Goal: Task Accomplishment & Management: Manage account settings

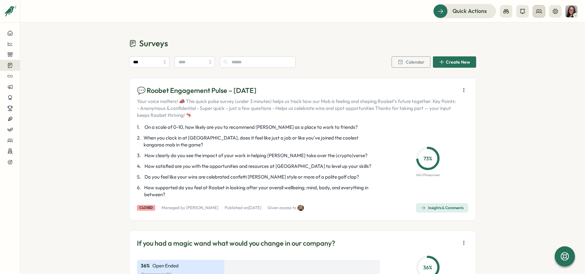
click at [542, 4] on header "Quick Actions" at bounding box center [302, 11] width 564 height 23
click at [540, 12] on icon at bounding box center [539, 10] width 6 height 3
click at [538, 42] on div "User Groups" at bounding box center [539, 43] width 40 height 7
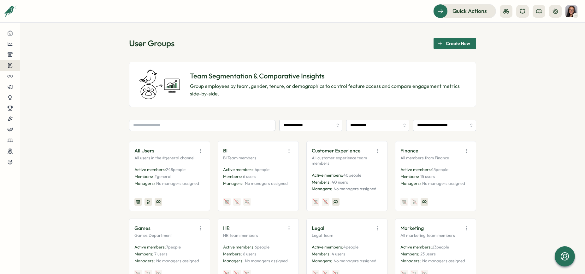
click at [7, 65] on icon at bounding box center [10, 65] width 6 height 6
click at [60, 53] on div "Insights" at bounding box center [54, 53] width 47 height 7
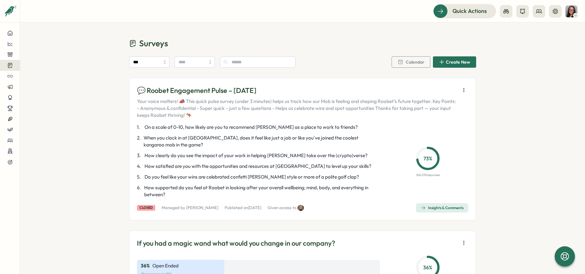
click at [462, 92] on icon "button" at bounding box center [463, 90] width 6 height 6
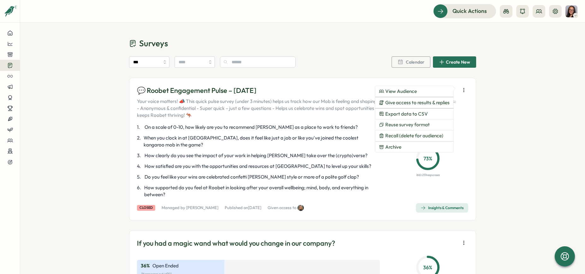
click at [460, 60] on span "Create New" at bounding box center [458, 62] width 24 height 4
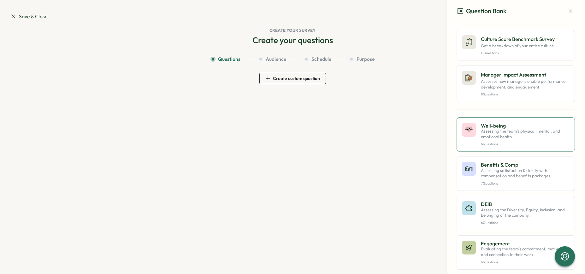
click at [501, 141] on div "Well-being Assessing the team's physical, mental, and emotional health. 6 Quest…" at bounding box center [525, 135] width 89 height 24
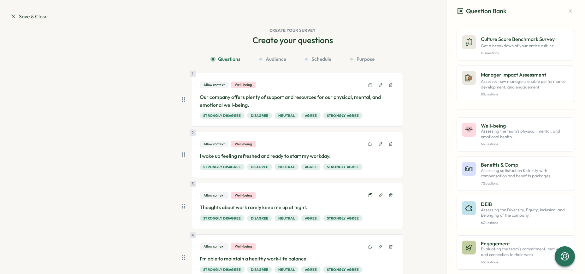
scroll to position [146, 0]
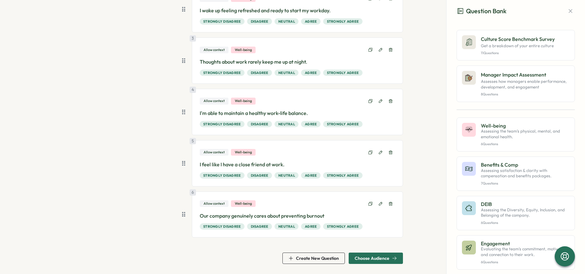
click at [377, 258] on span "Choose Audience" at bounding box center [371, 258] width 35 height 4
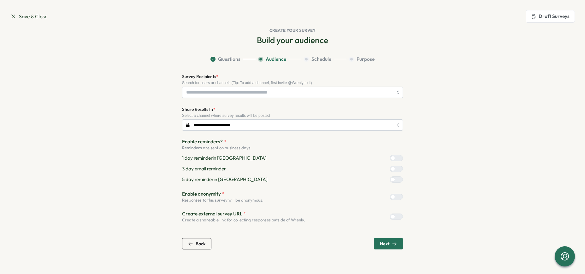
scroll to position [0, 0]
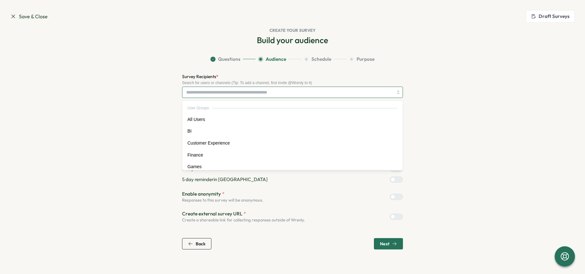
click at [263, 91] on input "Survey Recipients *" at bounding box center [289, 92] width 207 height 11
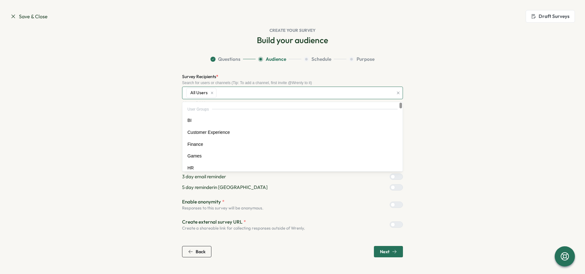
click at [400, 93] on icon "button" at bounding box center [398, 93] width 4 height 4
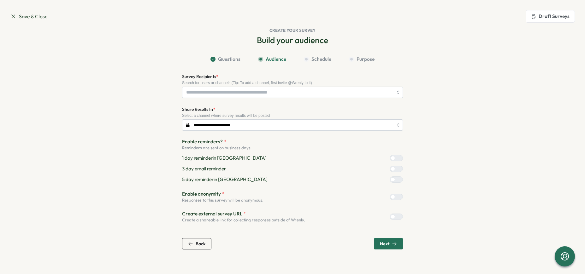
click at [203, 249] on span "Back" at bounding box center [196, 244] width 17 height 11
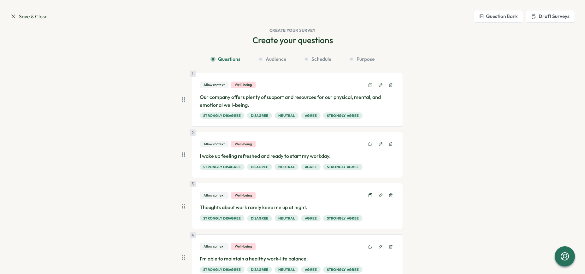
click at [24, 13] on span "Save & Close" at bounding box center [29, 17] width 38 height 8
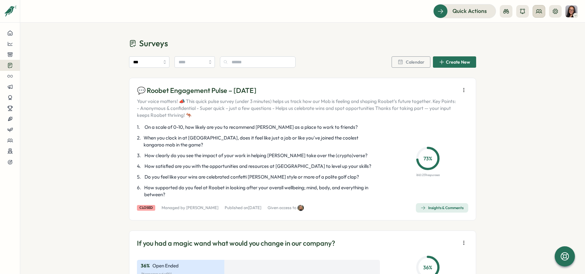
click at [537, 14] on button at bounding box center [538, 11] width 13 height 13
click at [540, 44] on div "User Groups" at bounding box center [539, 43] width 40 height 7
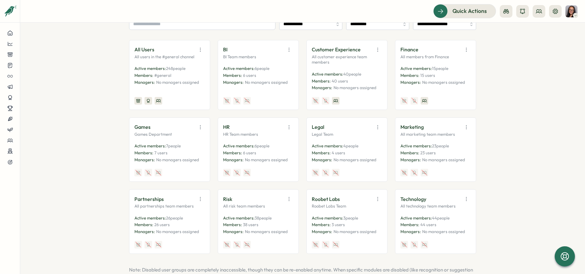
scroll to position [96, 0]
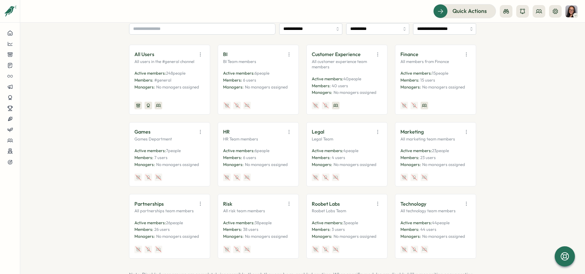
click at [192, 96] on div "All Users All users in the #general channel Active members: 248 people Members:…" at bounding box center [169, 79] width 70 height 59
drag, startPoint x: 196, startPoint y: 61, endPoint x: 191, endPoint y: 61, distance: 4.1
click at [196, 61] on p "All users in the #general channel" at bounding box center [169, 62] width 70 height 6
click at [198, 52] on icon "button" at bounding box center [200, 54] width 6 height 6
click at [101, 46] on div "**********" at bounding box center [302, 149] width 564 height 252
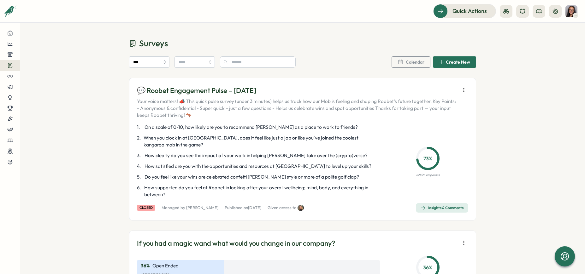
click at [444, 206] on div "Insights & Comments" at bounding box center [441, 208] width 43 height 5
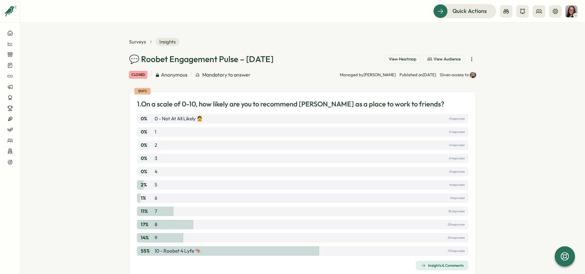
click at [437, 60] on span "View Audience" at bounding box center [446, 59] width 27 height 6
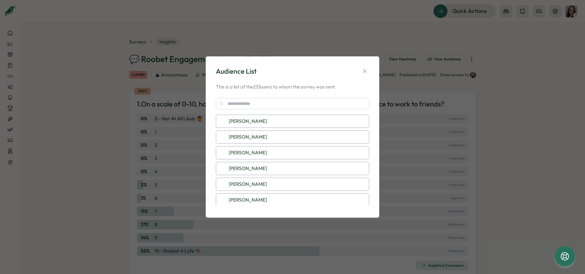
scroll to position [3580, 0]
click at [368, 70] on button "button" at bounding box center [364, 71] width 9 height 9
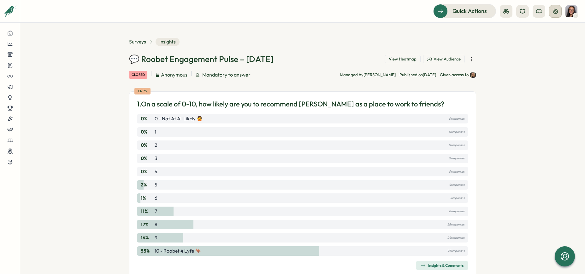
click at [557, 12] on icon at bounding box center [554, 11] width 5 height 5
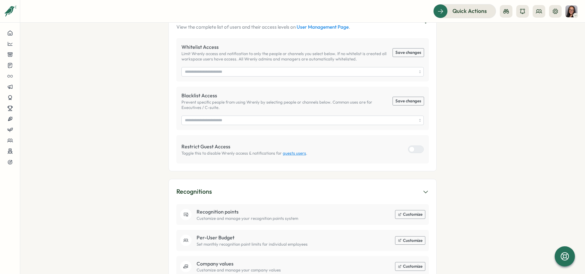
scroll to position [309, 0]
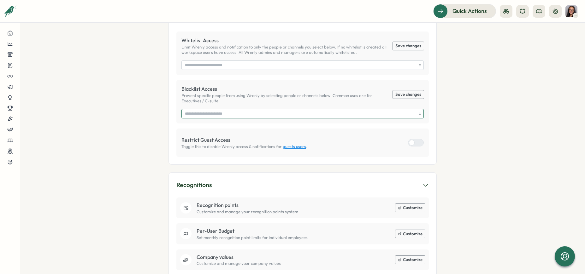
click at [253, 111] on input "search" at bounding box center [300, 113] width 231 height 9
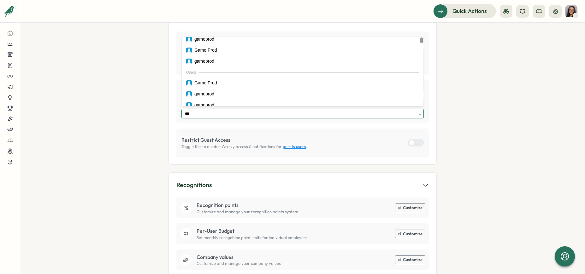
scroll to position [0, 0]
type input "****"
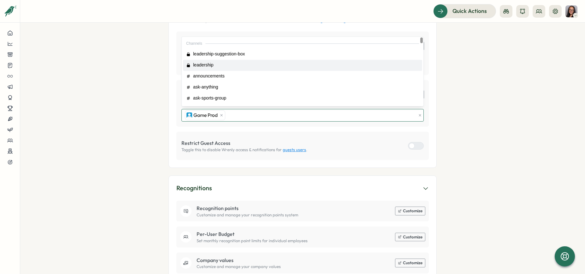
type input "***"
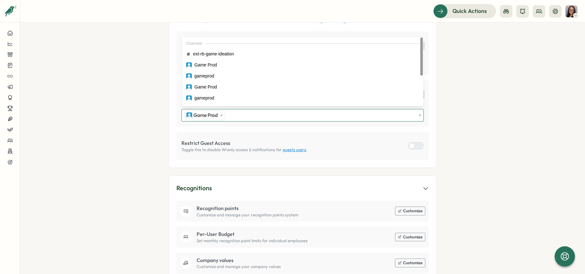
click at [208, 59] on div "Channels ext-rb-game-ideation Game Prod gameprod Game Prod gameprod Game Prod g…" at bounding box center [303, 99] width 242 height 124
type input "***"
type input "****"
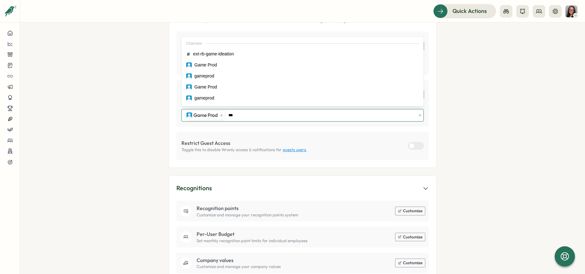
type input "****"
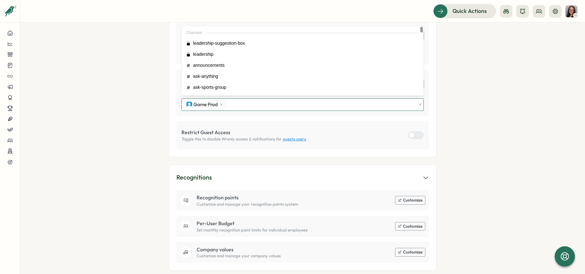
scroll to position [319, 0]
click at [147, 105] on section "Settings [PERSON_NAME] Roobet My Account Sign Out Thanks for being a Premium cu…" at bounding box center [302, 149] width 564 height 252
click at [230, 99] on div "Game Prod" at bounding box center [299, 105] width 232 height 12
type input "*"
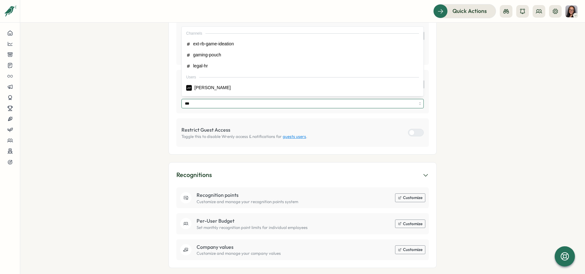
type input "****"
click at [207, 49] on div "Channels ext-rb-game-ideation Game Prod gameprod Game Prod gameprod Game Prod g…" at bounding box center [303, 94] width 242 height 134
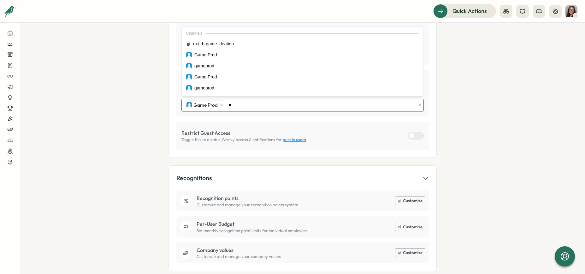
type input "***"
click at [202, 61] on div "Channels ext-rb-game-ideation Game Prod gameprod Game Prod gameprod Game Prod g…" at bounding box center [303, 89] width 242 height 124
click at [419, 103] on icon "button" at bounding box center [420, 105] width 4 height 4
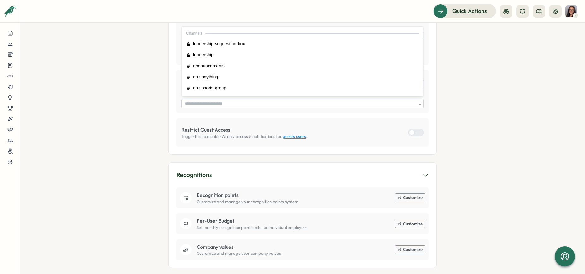
click at [262, 109] on div "Whitelist Access Limit Wrenly access and notification to only the people or cha…" at bounding box center [302, 80] width 252 height 133
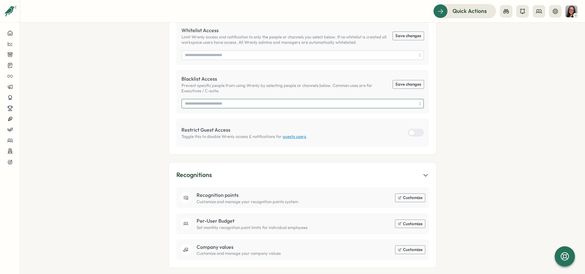
click at [217, 99] on input "search" at bounding box center [300, 103] width 231 height 9
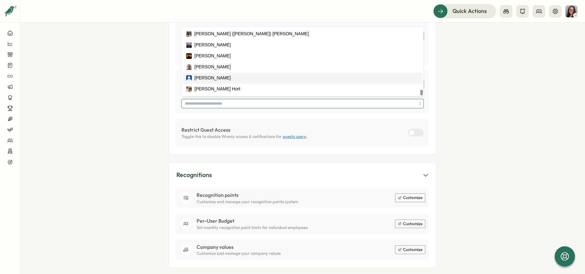
scroll to position [323, 0]
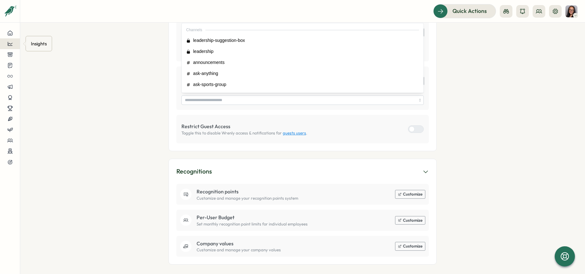
click at [11, 45] on icon at bounding box center [10, 44] width 6 height 6
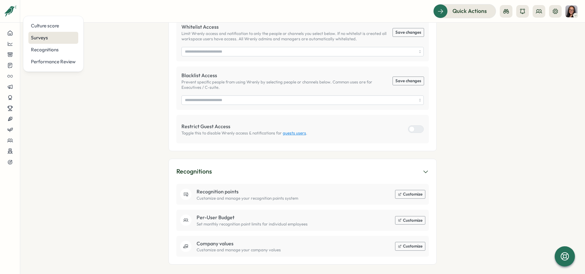
click at [44, 38] on div "Surveys" at bounding box center [53, 37] width 45 height 7
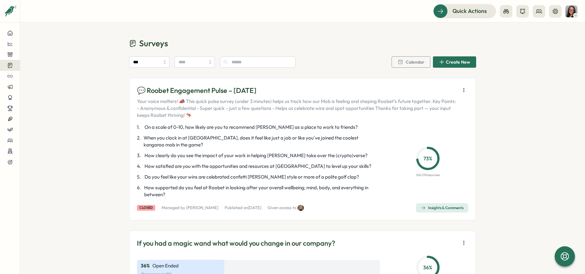
click at [438, 206] on div "Insights & Comments" at bounding box center [441, 208] width 43 height 5
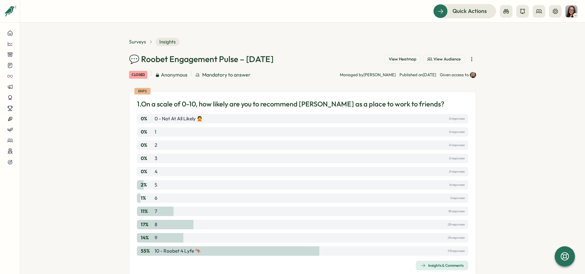
click at [455, 59] on span "View Audience" at bounding box center [446, 59] width 27 height 6
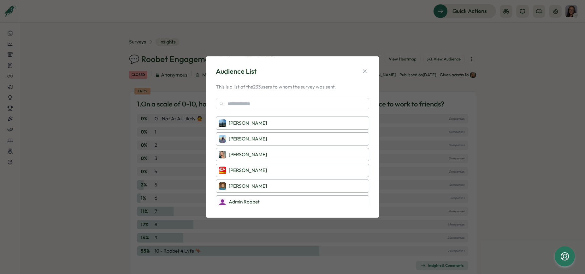
scroll to position [3612, 0]
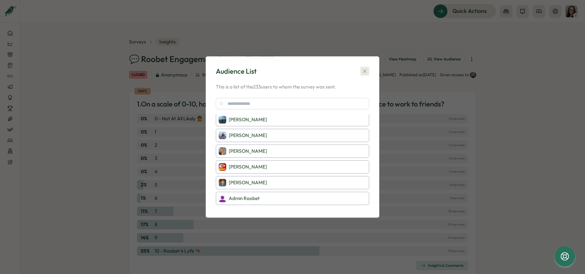
click at [368, 72] on button "button" at bounding box center [364, 71] width 9 height 9
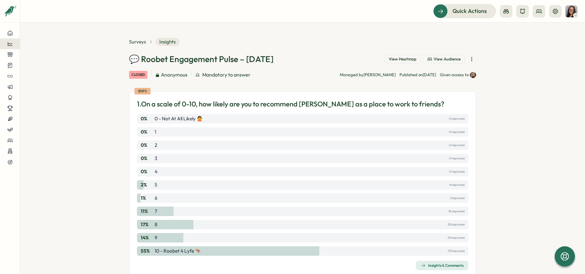
click at [9, 44] on icon at bounding box center [10, 44] width 6 height 6
click at [47, 36] on div "Surveys" at bounding box center [53, 37] width 45 height 7
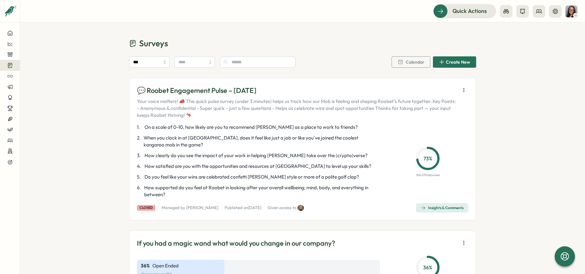
click at [420, 208] on icon "button" at bounding box center [422, 208] width 5 height 5
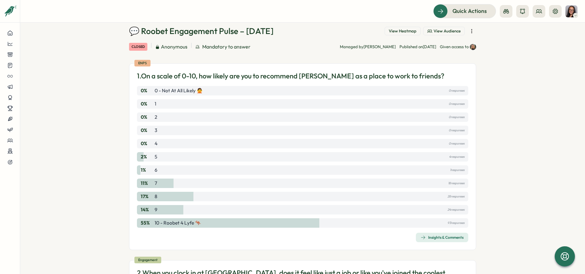
scroll to position [28, 0]
click at [406, 33] on span "View Heatmap" at bounding box center [402, 32] width 28 height 6
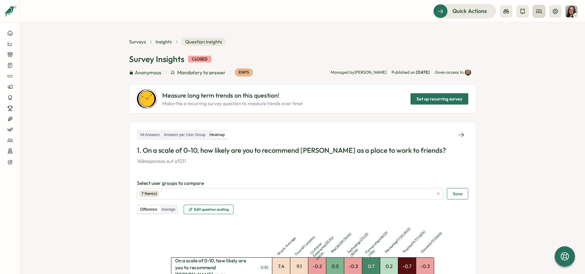
click at [540, 11] on icon at bounding box center [539, 10] width 6 height 3
click at [534, 40] on div "User Groups" at bounding box center [539, 43] width 40 height 7
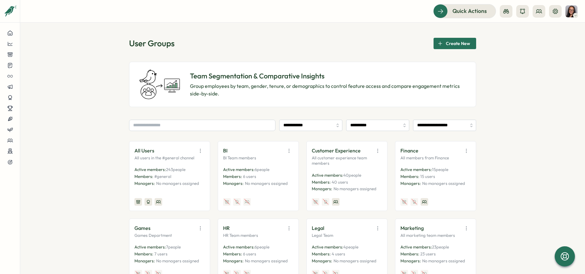
click at [288, 150] on icon "button" at bounding box center [289, 151] width 6 height 6
click at [282, 149] on div "BI View Audience Edit Duplicate Disable" at bounding box center [258, 151] width 70 height 9
click at [287, 151] on icon "button" at bounding box center [289, 151] width 6 height 6
click at [267, 174] on button "Edit" at bounding box center [273, 175] width 40 height 11
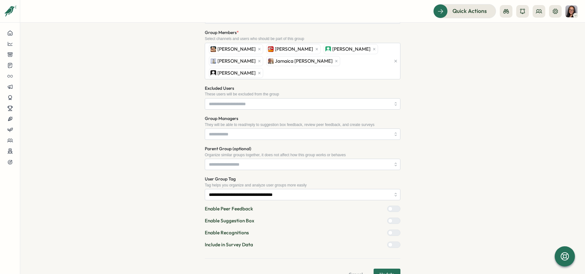
scroll to position [114, 0]
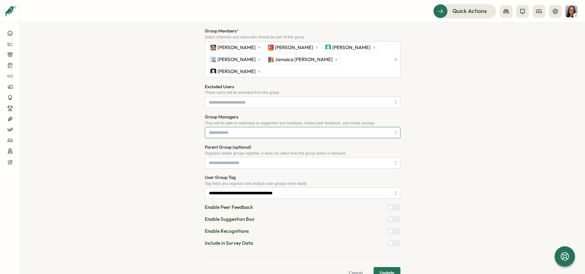
click at [235, 127] on input "Group Managers" at bounding box center [300, 132] width 182 height 11
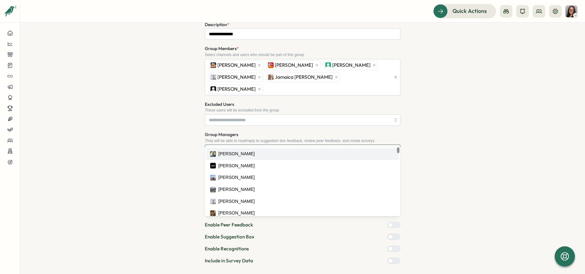
scroll to position [98, 0]
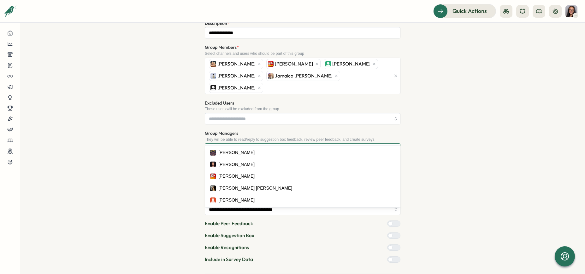
type input "****"
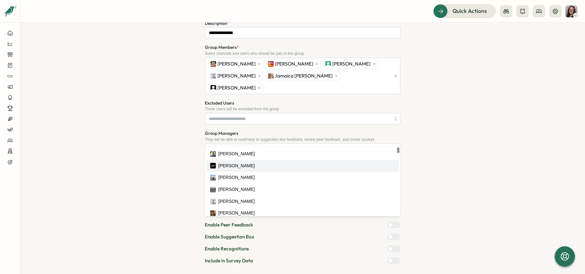
click at [131, 150] on div "**********" at bounding box center [302, 122] width 544 height 348
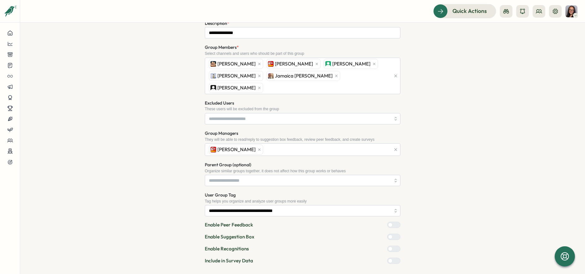
scroll to position [118, 0]
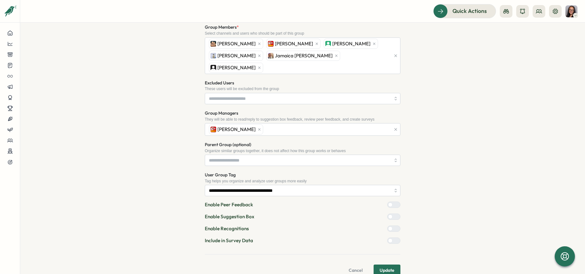
click at [388, 265] on span "Update" at bounding box center [386, 270] width 15 height 11
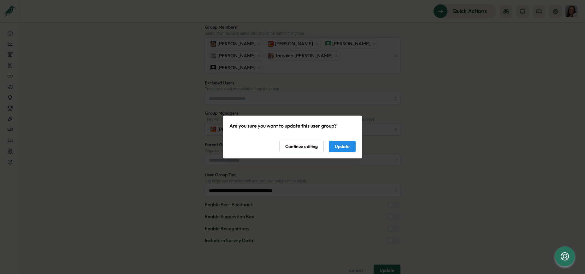
click at [344, 143] on span "Update" at bounding box center [342, 146] width 15 height 11
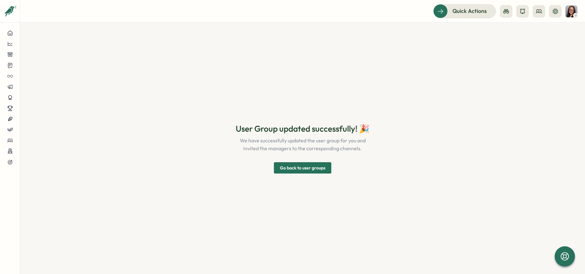
scroll to position [0, 0]
click at [313, 167] on span "Go back to user groups" at bounding box center [302, 168] width 45 height 11
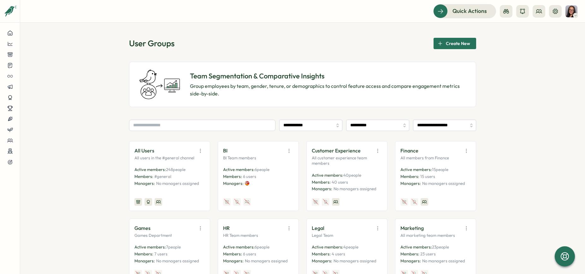
click at [378, 152] on icon "button" at bounding box center [377, 151] width 6 height 6
click at [358, 172] on button "Edit" at bounding box center [362, 175] width 40 height 11
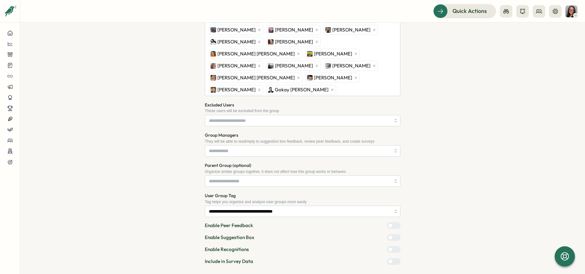
scroll to position [270, 0]
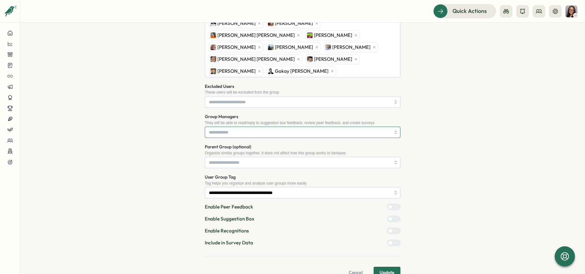
click at [237, 127] on input "Group Managers" at bounding box center [300, 132] width 182 height 11
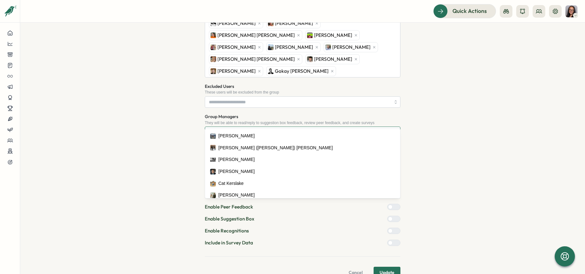
type input "**"
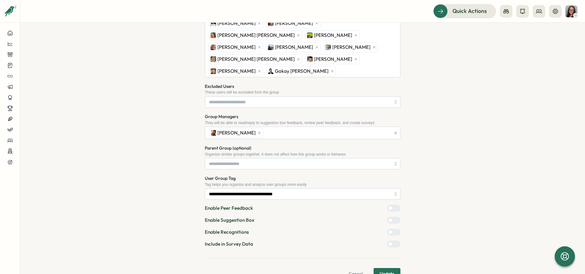
click at [162, 153] on div "**********" at bounding box center [302, 28] width 544 height 504
click at [385, 269] on span "Update" at bounding box center [386, 274] width 15 height 11
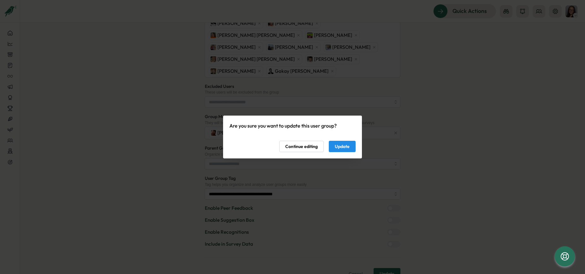
click at [348, 145] on span "Update" at bounding box center [342, 146] width 15 height 11
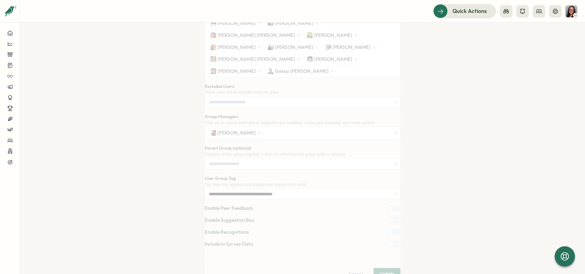
scroll to position [0, 0]
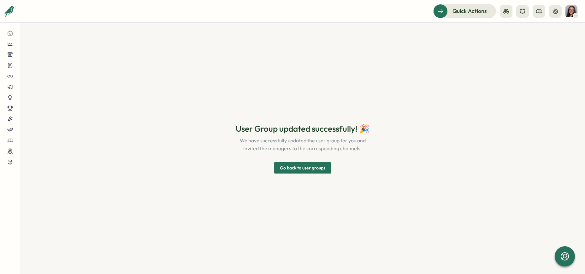
click at [313, 168] on span "Go back to user groups" at bounding box center [302, 168] width 45 height 11
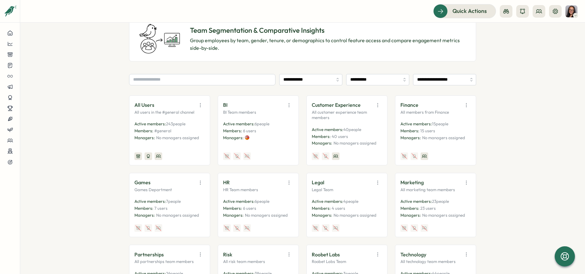
scroll to position [54, 0]
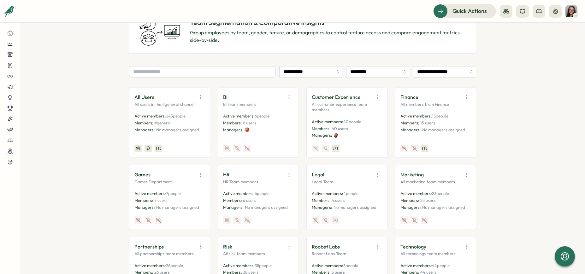
click at [465, 98] on icon "button" at bounding box center [466, 97] width 6 height 6
click at [451, 121] on button "Edit" at bounding box center [450, 122] width 40 height 11
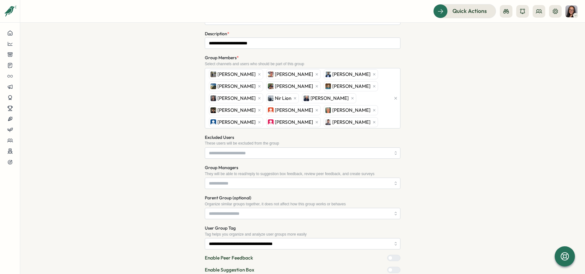
scroll to position [89, 0]
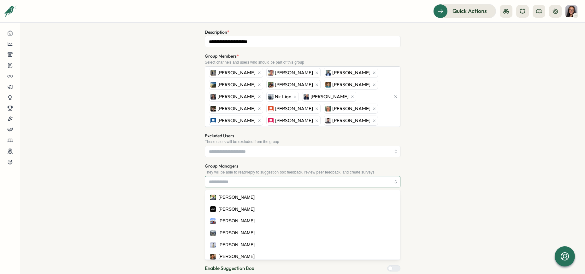
click at [259, 181] on input "Group Managers" at bounding box center [300, 182] width 182 height 11
type input "***"
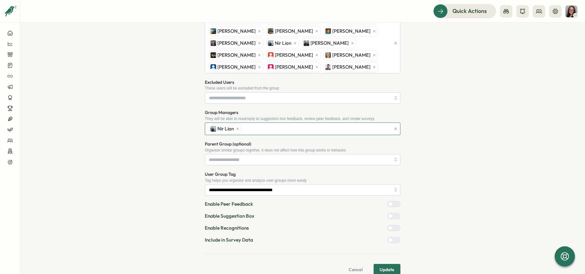
scroll to position [154, 0]
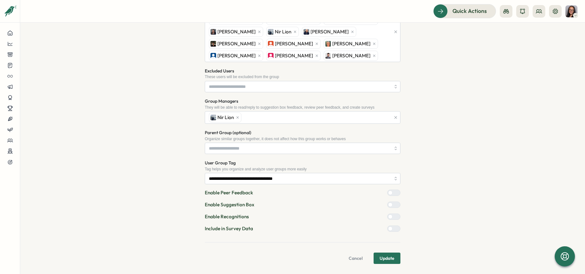
click at [388, 257] on span "Update" at bounding box center [386, 258] width 15 height 11
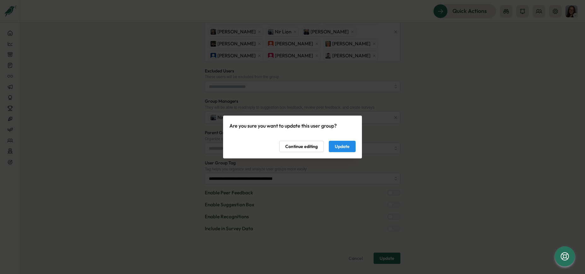
click at [343, 149] on span "Update" at bounding box center [342, 146] width 15 height 11
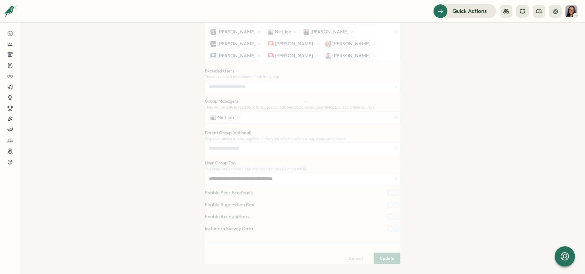
scroll to position [0, 0]
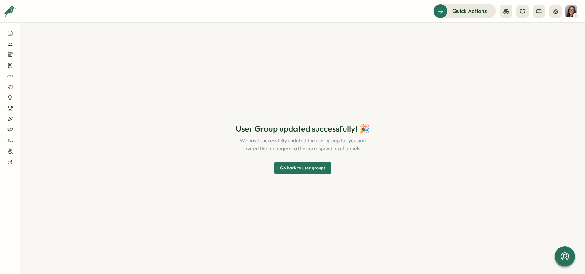
click at [321, 172] on span "Go back to user groups" at bounding box center [302, 168] width 45 height 11
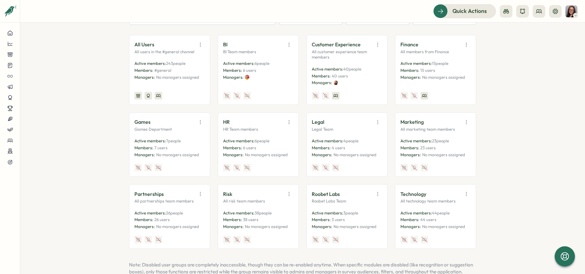
scroll to position [130, 0]
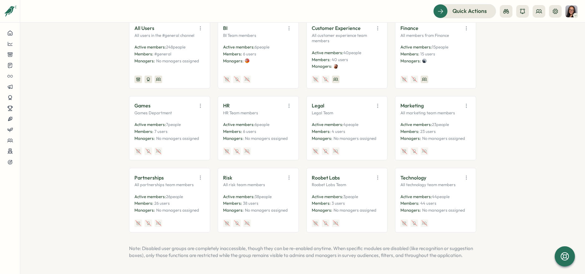
click at [200, 103] on icon "button" at bounding box center [200, 106] width 6 height 6
click at [191, 125] on button "Edit" at bounding box center [184, 130] width 40 height 11
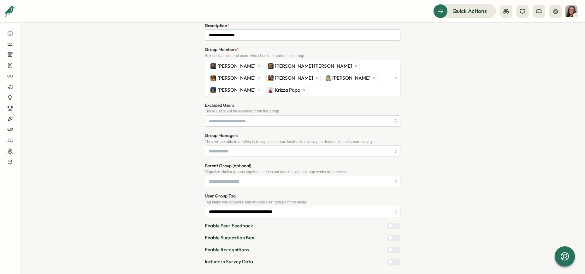
scroll to position [110, 0]
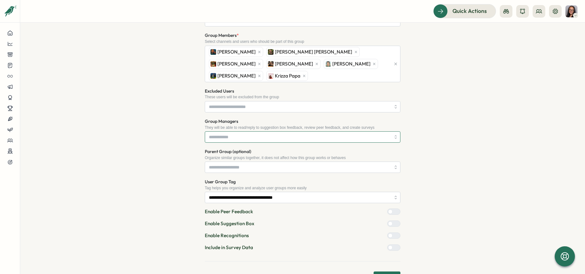
click at [223, 137] on input "Group Managers" at bounding box center [300, 137] width 182 height 11
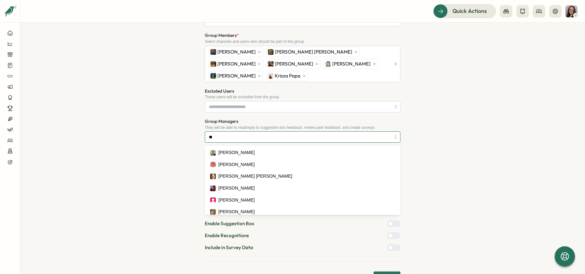
type input "***"
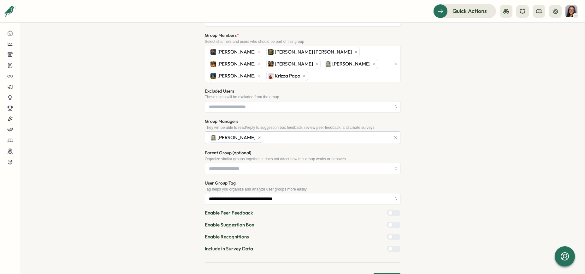
click at [428, 186] on div "**********" at bounding box center [302, 110] width 544 height 348
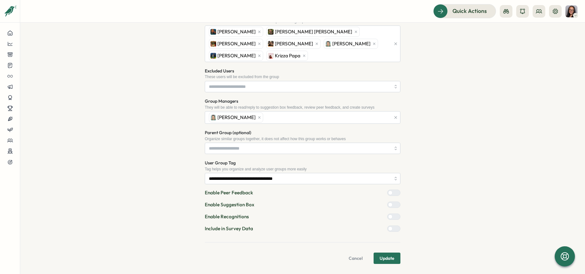
click at [380, 260] on span "Update" at bounding box center [386, 258] width 15 height 11
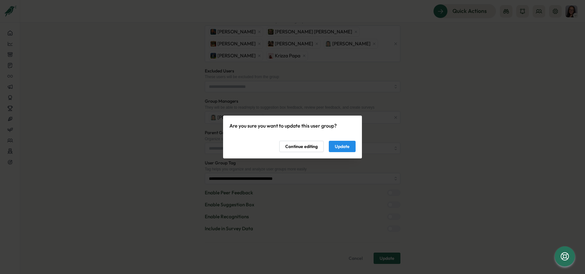
click at [344, 147] on span "Update" at bounding box center [342, 146] width 15 height 11
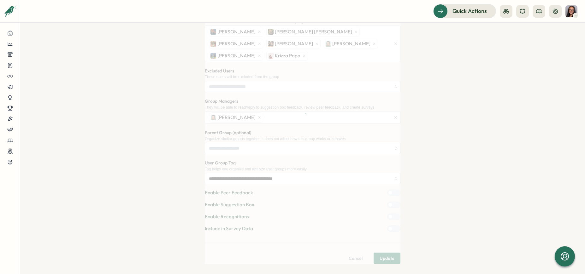
scroll to position [0, 0]
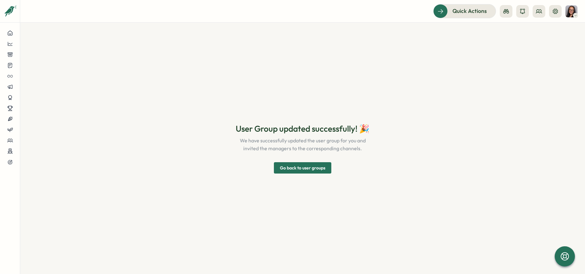
click at [323, 168] on span "Go back to user groups" at bounding box center [302, 168] width 45 height 11
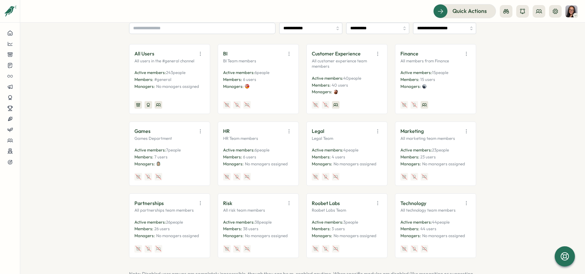
scroll to position [104, 0]
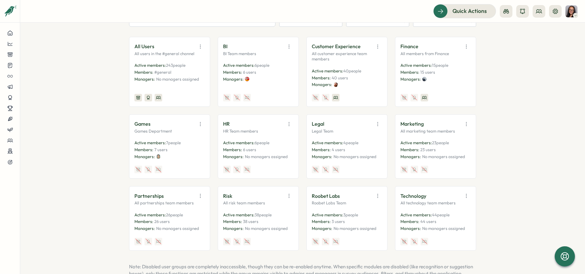
click at [287, 125] on icon "button" at bounding box center [289, 124] width 6 height 6
click at [278, 146] on button "Edit" at bounding box center [273, 148] width 40 height 11
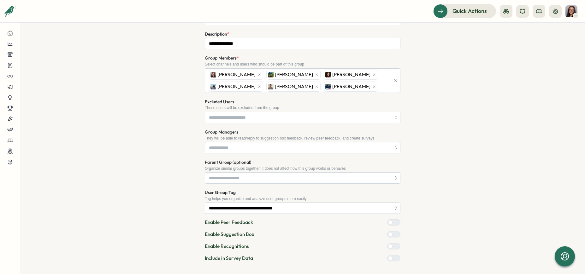
scroll to position [101, 0]
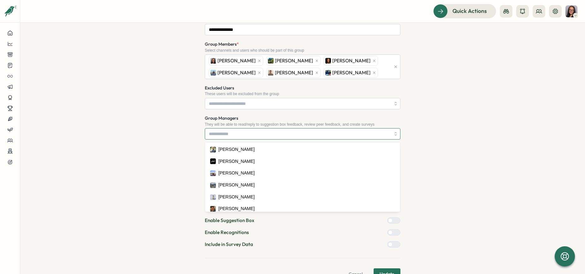
click at [258, 136] on input "Group Managers" at bounding box center [300, 134] width 182 height 11
type input "*****"
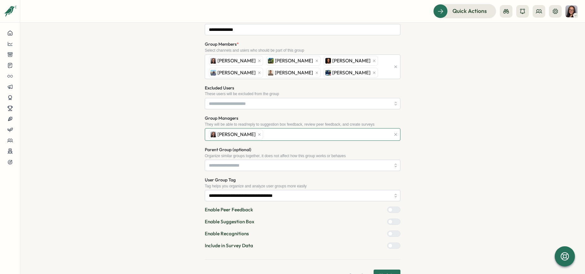
scroll to position [118, 0]
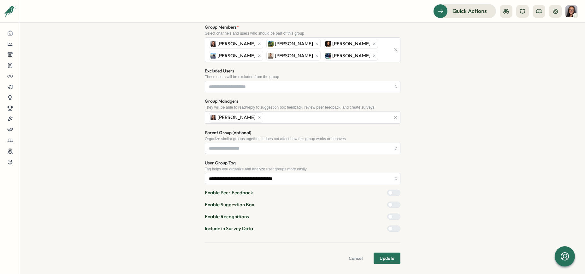
click at [382, 256] on span "Update" at bounding box center [386, 258] width 15 height 11
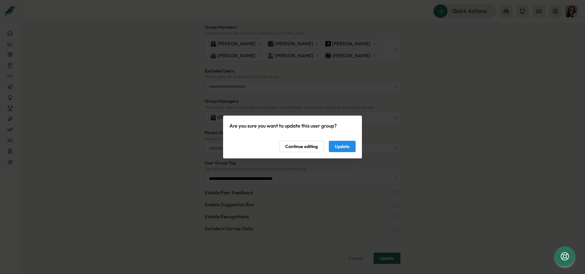
click at [346, 147] on span "Update" at bounding box center [342, 146] width 15 height 11
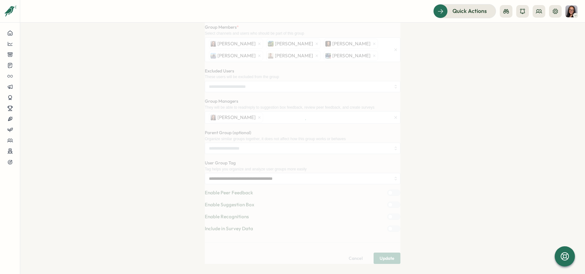
scroll to position [0, 0]
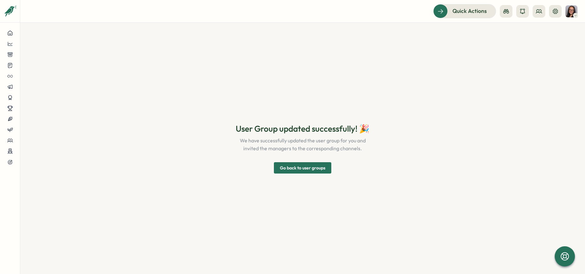
click at [316, 169] on span "Go back to user groups" at bounding box center [302, 168] width 45 height 11
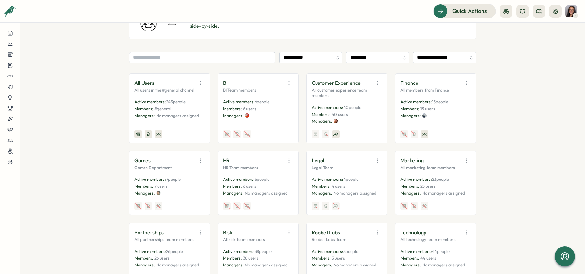
scroll to position [77, 0]
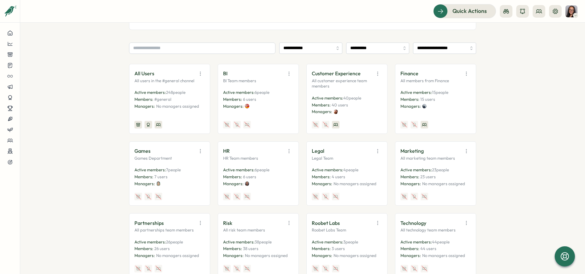
click at [378, 154] on icon "button" at bounding box center [377, 151] width 6 height 6
click at [364, 177] on button "Edit" at bounding box center [362, 176] width 40 height 11
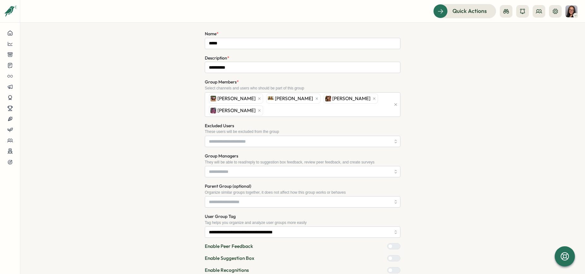
scroll to position [93, 0]
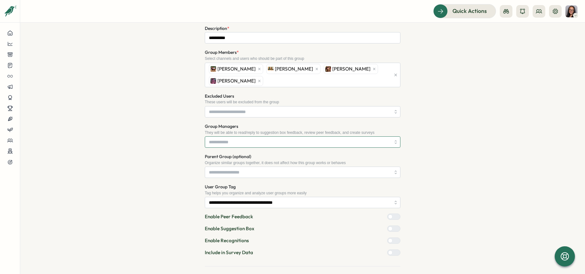
click at [237, 143] on input "Group Managers" at bounding box center [300, 142] width 182 height 11
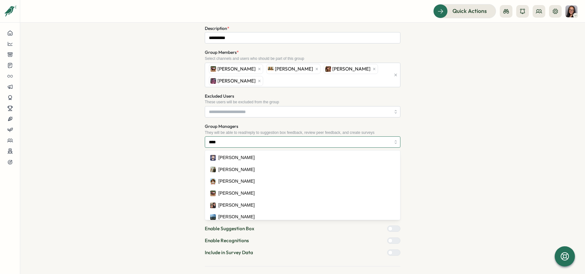
type input "*****"
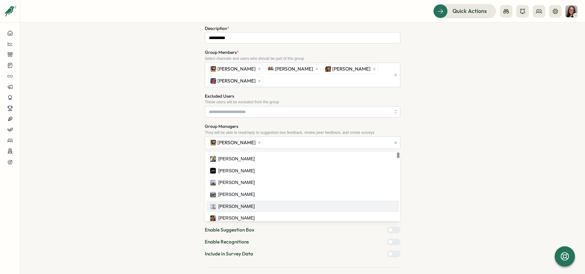
click at [470, 209] on div "**********" at bounding box center [302, 121] width 544 height 336
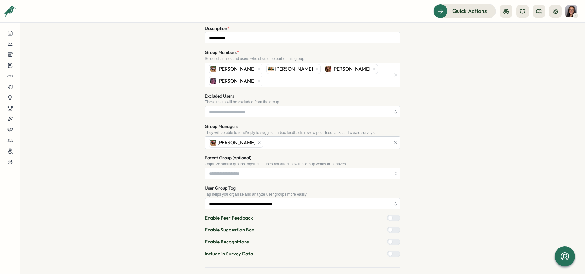
scroll to position [118, 0]
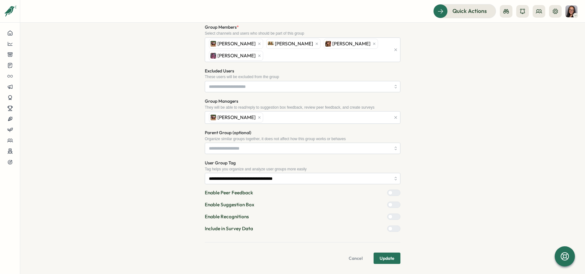
click at [393, 258] on button "Update" at bounding box center [386, 258] width 27 height 11
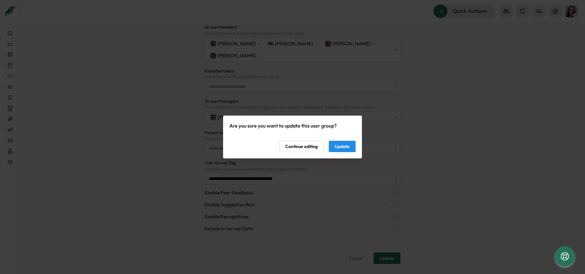
click at [340, 150] on span "Update" at bounding box center [342, 146] width 15 height 11
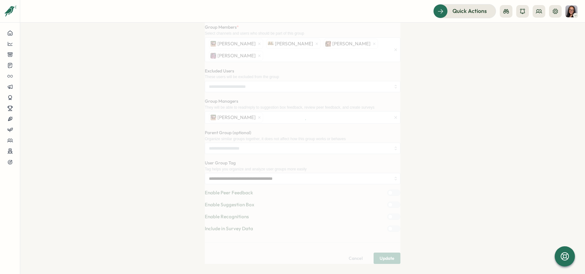
scroll to position [0, 0]
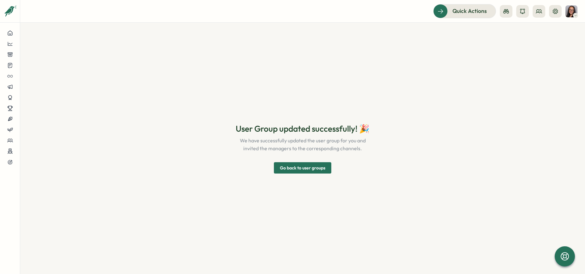
click at [304, 174] on link "Go back to user groups" at bounding box center [302, 167] width 57 height 11
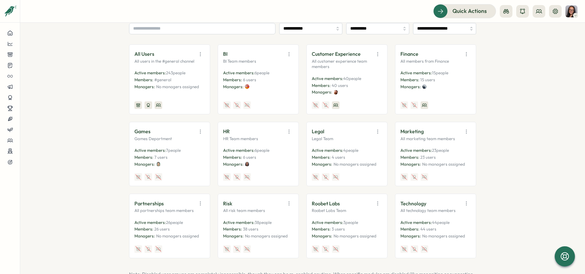
scroll to position [125, 0]
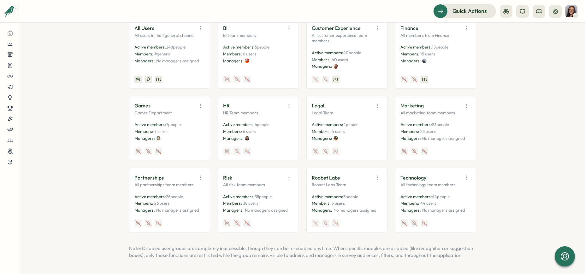
click at [464, 103] on icon "button" at bounding box center [466, 106] width 6 height 6
click at [453, 127] on button "Edit" at bounding box center [450, 130] width 40 height 11
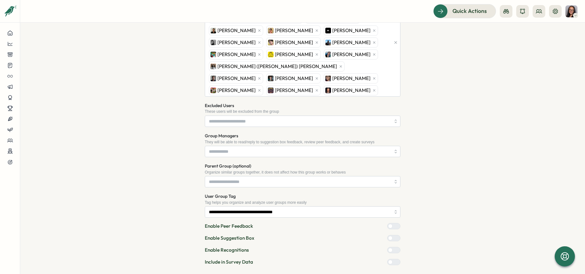
scroll to position [181, 0]
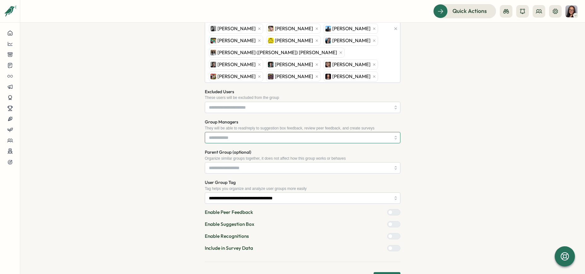
click at [234, 138] on input "Group Managers" at bounding box center [300, 137] width 182 height 11
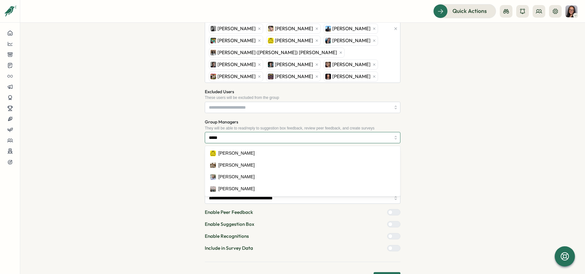
type input "******"
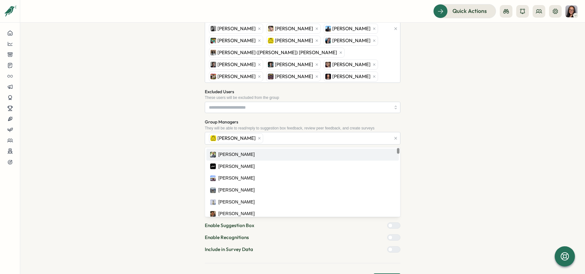
click at [150, 147] on div "**********" at bounding box center [302, 75] width 544 height 420
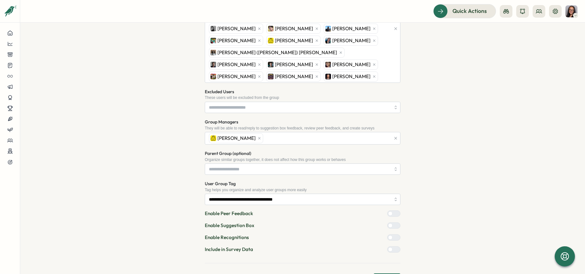
scroll to position [202, 0]
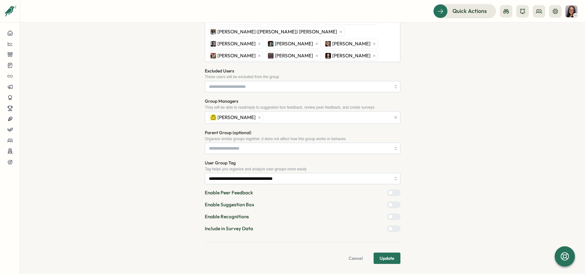
click at [394, 260] on button "Update" at bounding box center [386, 258] width 27 height 11
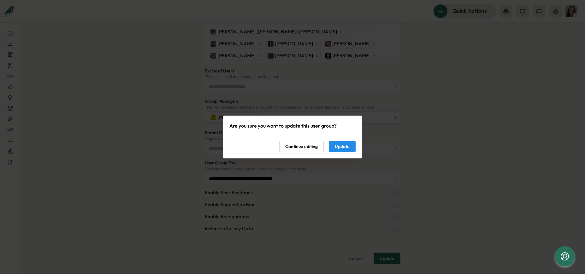
click at [348, 144] on span "Update" at bounding box center [342, 146] width 15 height 11
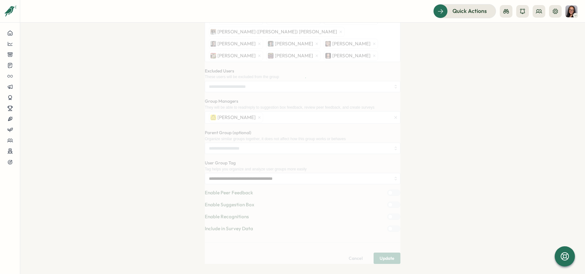
scroll to position [0, 0]
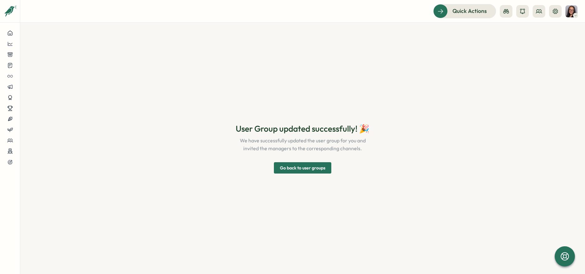
click at [316, 167] on span "Go back to user groups" at bounding box center [302, 168] width 45 height 11
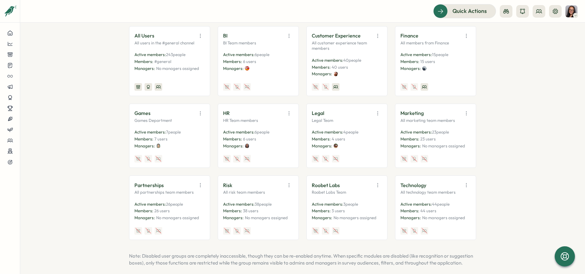
scroll to position [130, 0]
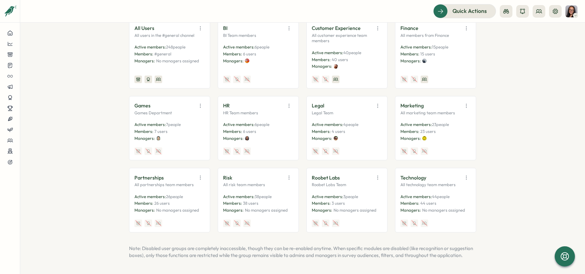
click at [201, 175] on icon "button" at bounding box center [200, 178] width 6 height 6
click at [191, 197] on button "Edit" at bounding box center [184, 202] width 40 height 11
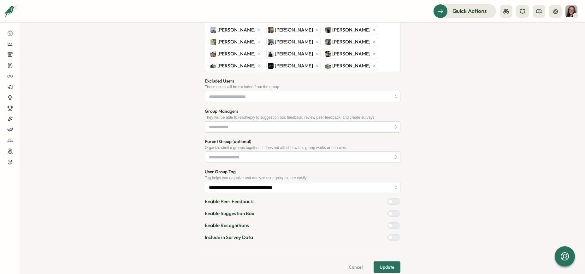
scroll to position [213, 0]
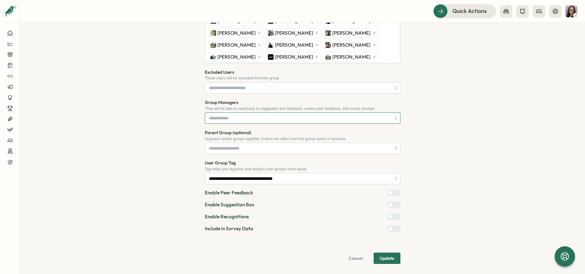
click at [237, 119] on input "Group Managers" at bounding box center [300, 118] width 182 height 11
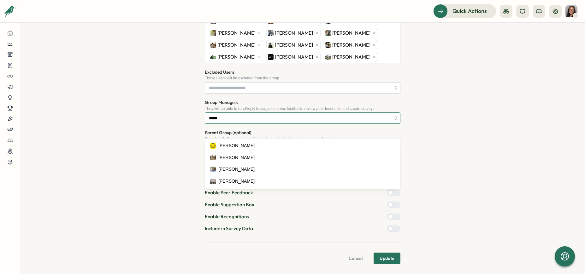
type input "******"
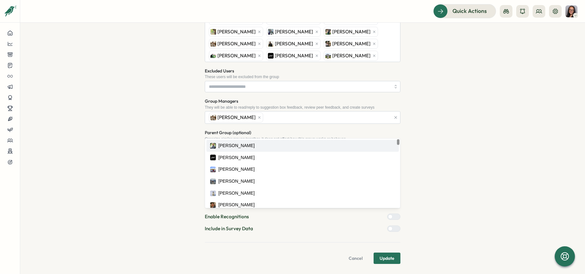
click at [158, 128] on div "**********" at bounding box center [302, 54] width 544 height 420
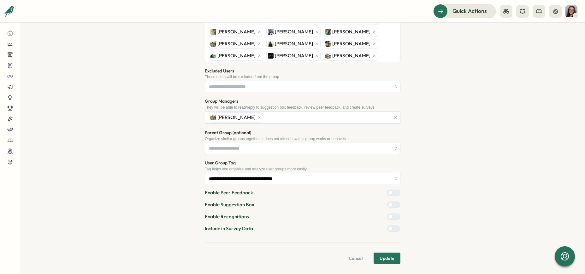
click at [392, 264] on span "Update" at bounding box center [386, 258] width 15 height 11
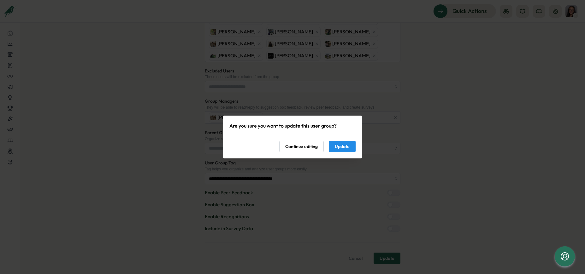
click at [344, 147] on span "Update" at bounding box center [342, 146] width 15 height 11
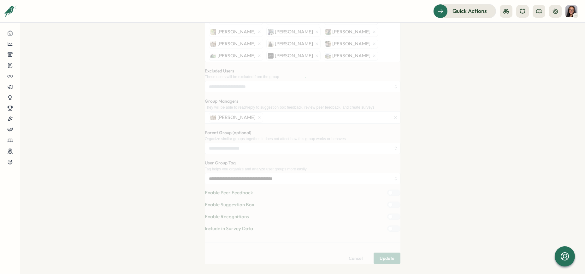
scroll to position [0, 0]
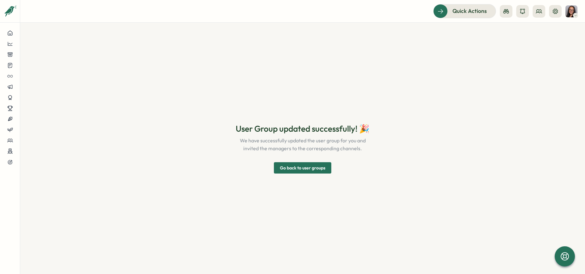
click at [302, 169] on span "Go back to user groups" at bounding box center [302, 168] width 45 height 11
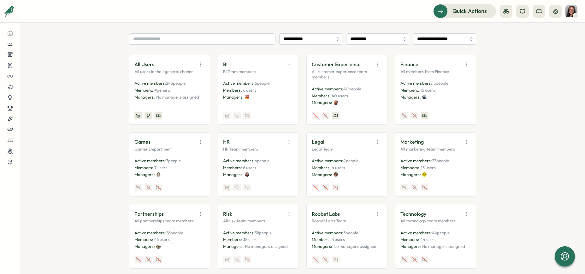
scroll to position [130, 0]
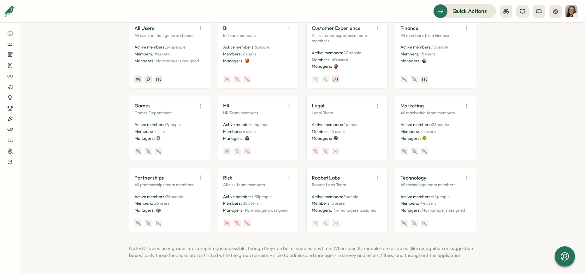
click at [286, 175] on icon "button" at bounding box center [289, 178] width 6 height 6
click at [269, 197] on button "Edit" at bounding box center [273, 202] width 40 height 11
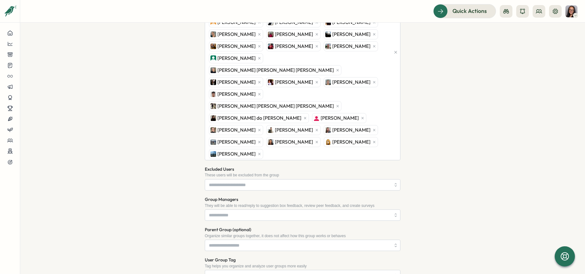
scroll to position [245, 0]
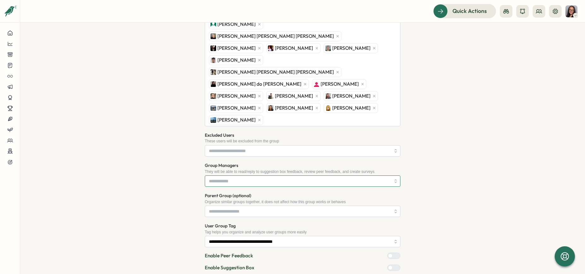
click at [238, 176] on input "Group Managers" at bounding box center [300, 181] width 182 height 11
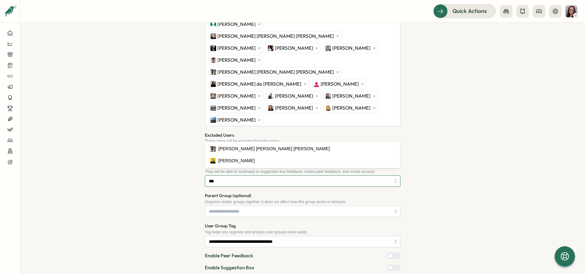
type input "****"
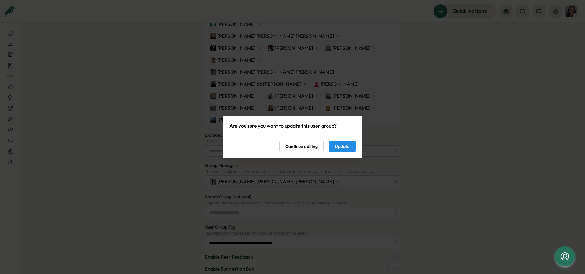
click at [349, 146] on span "Update" at bounding box center [342, 146] width 15 height 11
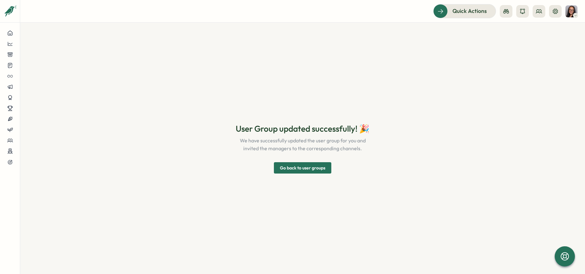
scroll to position [0, 0]
click at [306, 167] on span "Go back to user groups" at bounding box center [302, 168] width 45 height 11
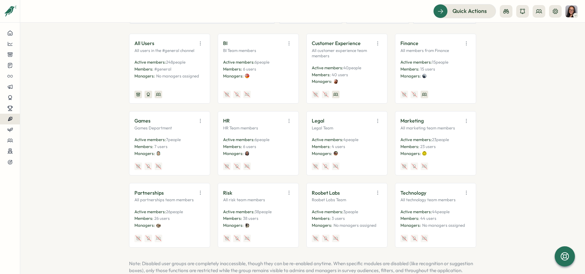
scroll to position [115, 0]
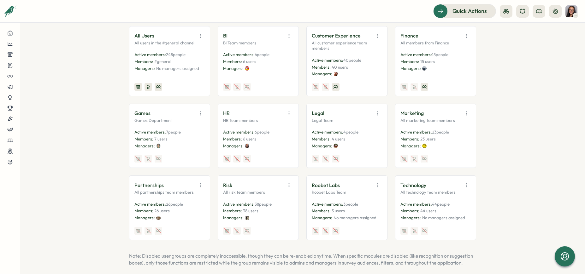
click at [377, 186] on icon "button" at bounding box center [377, 185] width 6 height 6
click at [360, 209] on button "Edit" at bounding box center [362, 210] width 40 height 11
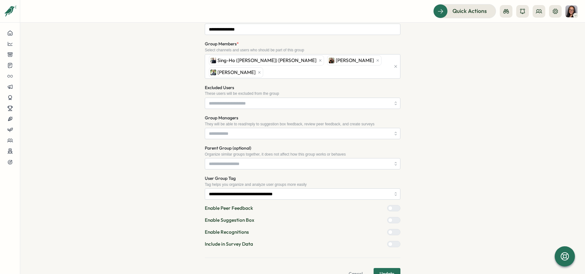
scroll to position [104, 0]
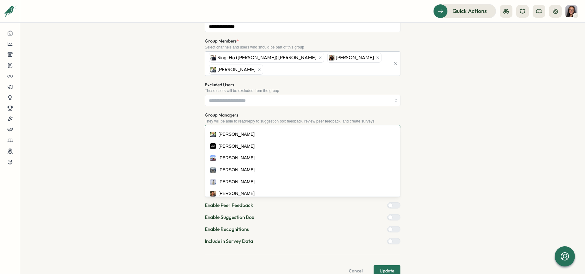
click at [241, 126] on input "Group Managers" at bounding box center [300, 131] width 182 height 11
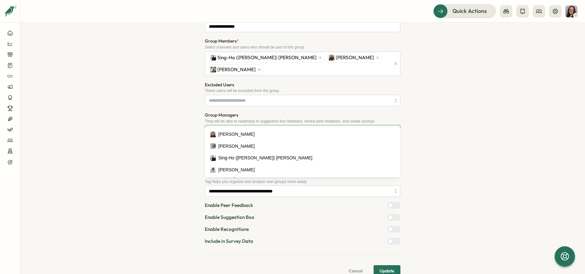
type input "****"
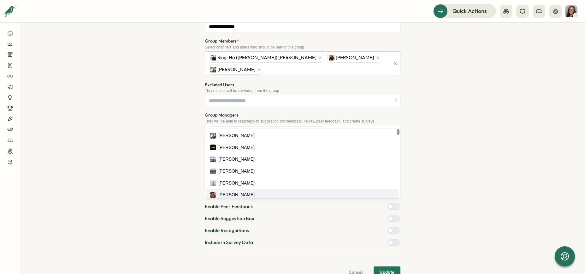
click at [395, 267] on button "Update" at bounding box center [386, 272] width 27 height 11
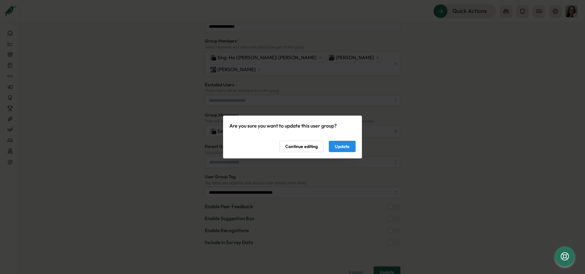
click at [354, 144] on button "Update" at bounding box center [342, 146] width 27 height 11
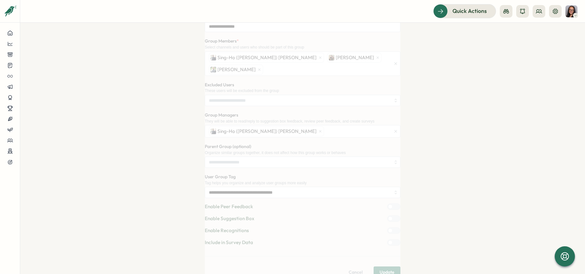
scroll to position [0, 0]
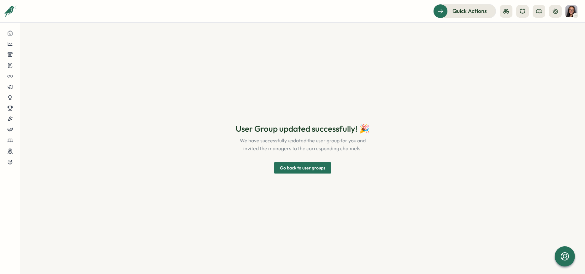
click at [322, 168] on span "Go back to user groups" at bounding box center [302, 168] width 45 height 11
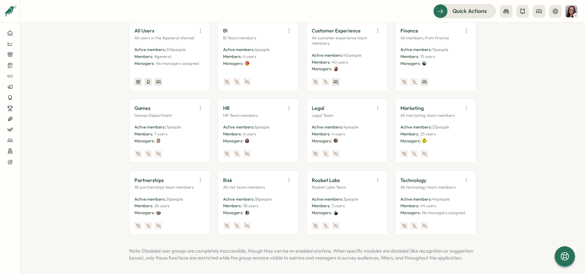
scroll to position [130, 0]
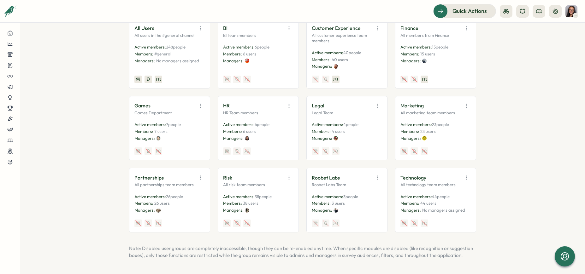
click at [465, 175] on icon "button" at bounding box center [466, 178] width 6 height 6
click at [462, 197] on button "Edit" at bounding box center [450, 202] width 40 height 11
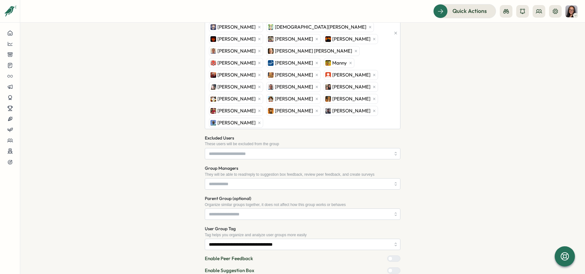
scroll to position [219, 0]
click at [255, 178] on input "Group Managers" at bounding box center [300, 183] width 182 height 11
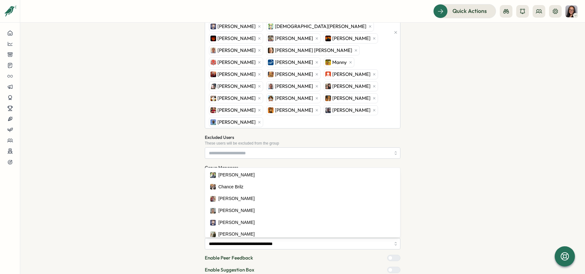
type input "*"
type input "****"
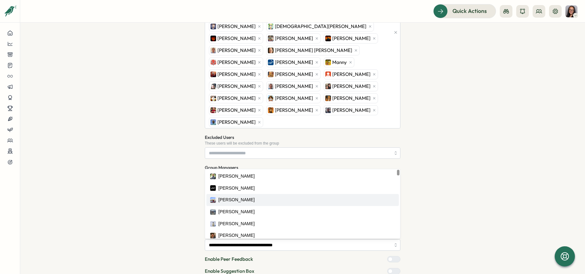
click at [441, 196] on div "**********" at bounding box center [302, 79] width 544 height 504
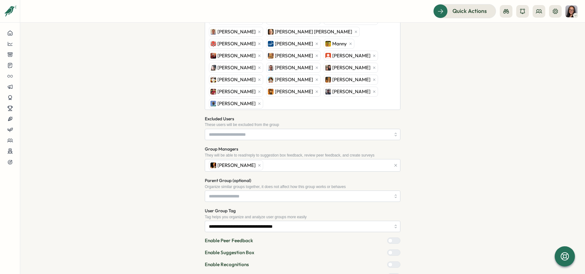
scroll to position [262, 0]
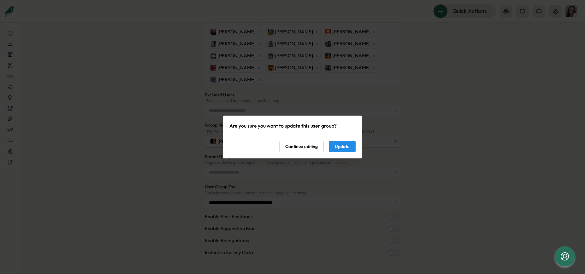
click at [346, 150] on span "Update" at bounding box center [342, 146] width 15 height 11
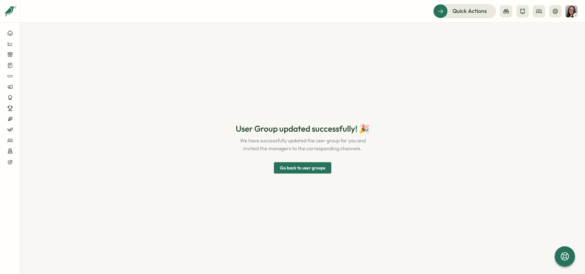
scroll to position [0, 0]
click at [301, 173] on span "Go back to user groups" at bounding box center [302, 168] width 45 height 11
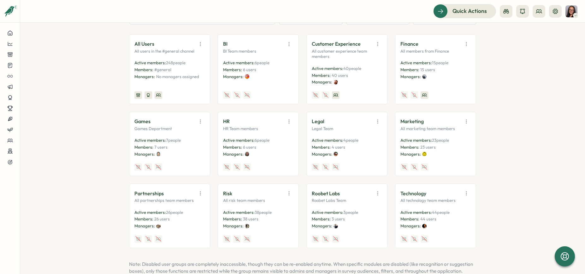
scroll to position [106, 0]
click at [467, 196] on icon "button" at bounding box center [466, 195] width 6 height 6
click at [453, 216] on button "Edit" at bounding box center [450, 219] width 40 height 11
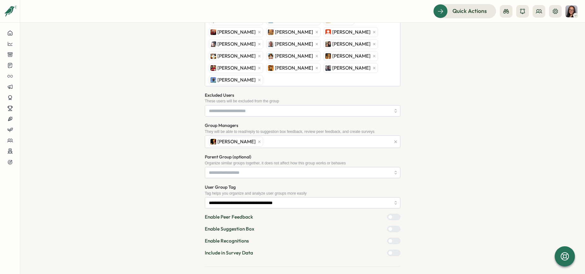
scroll to position [262, 0]
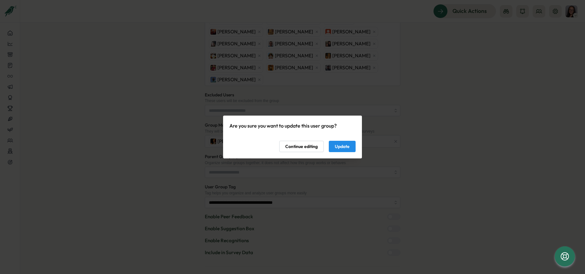
click at [344, 144] on span "Update" at bounding box center [342, 146] width 15 height 11
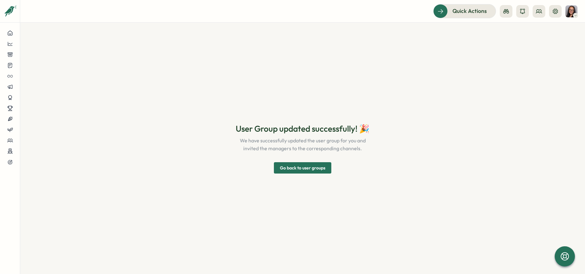
scroll to position [0, 0]
